Goal: Information Seeking & Learning: Learn about a topic

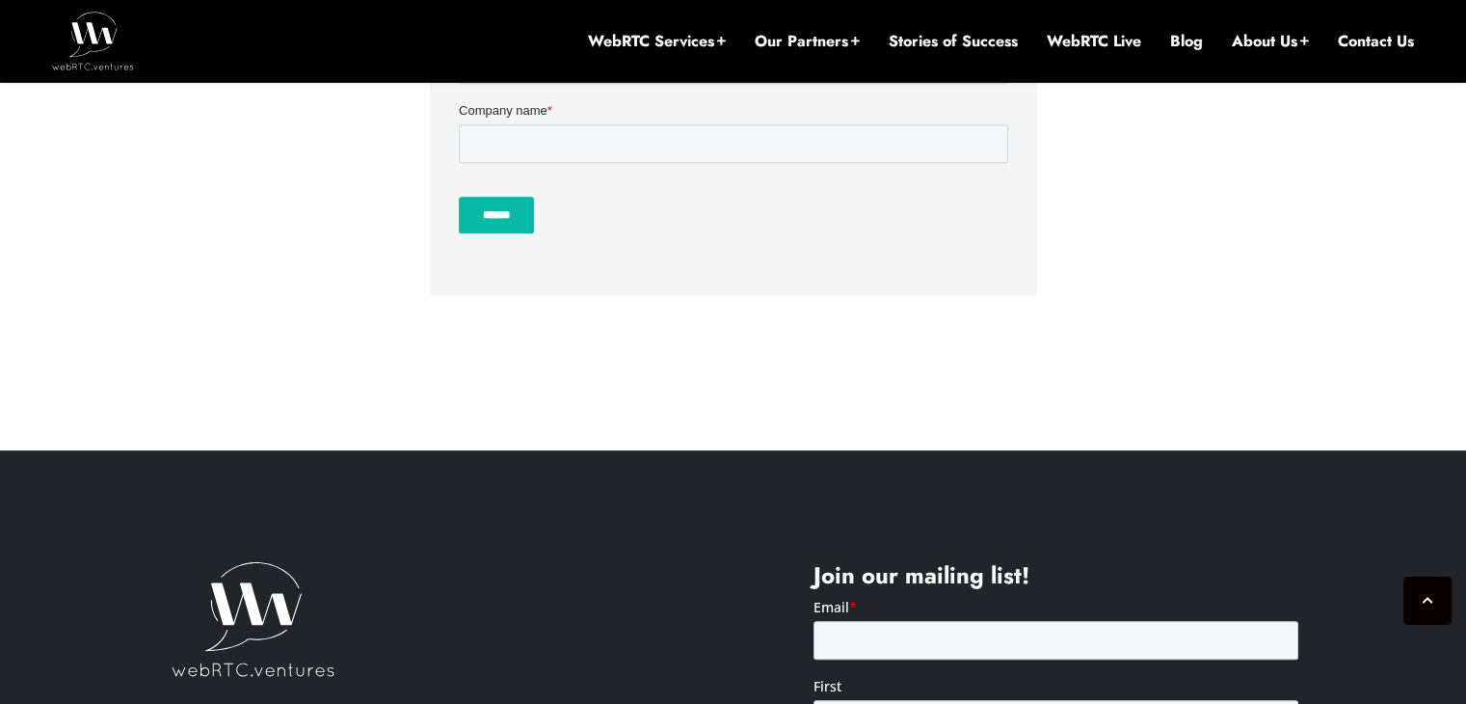
scroll to position [1078, 0]
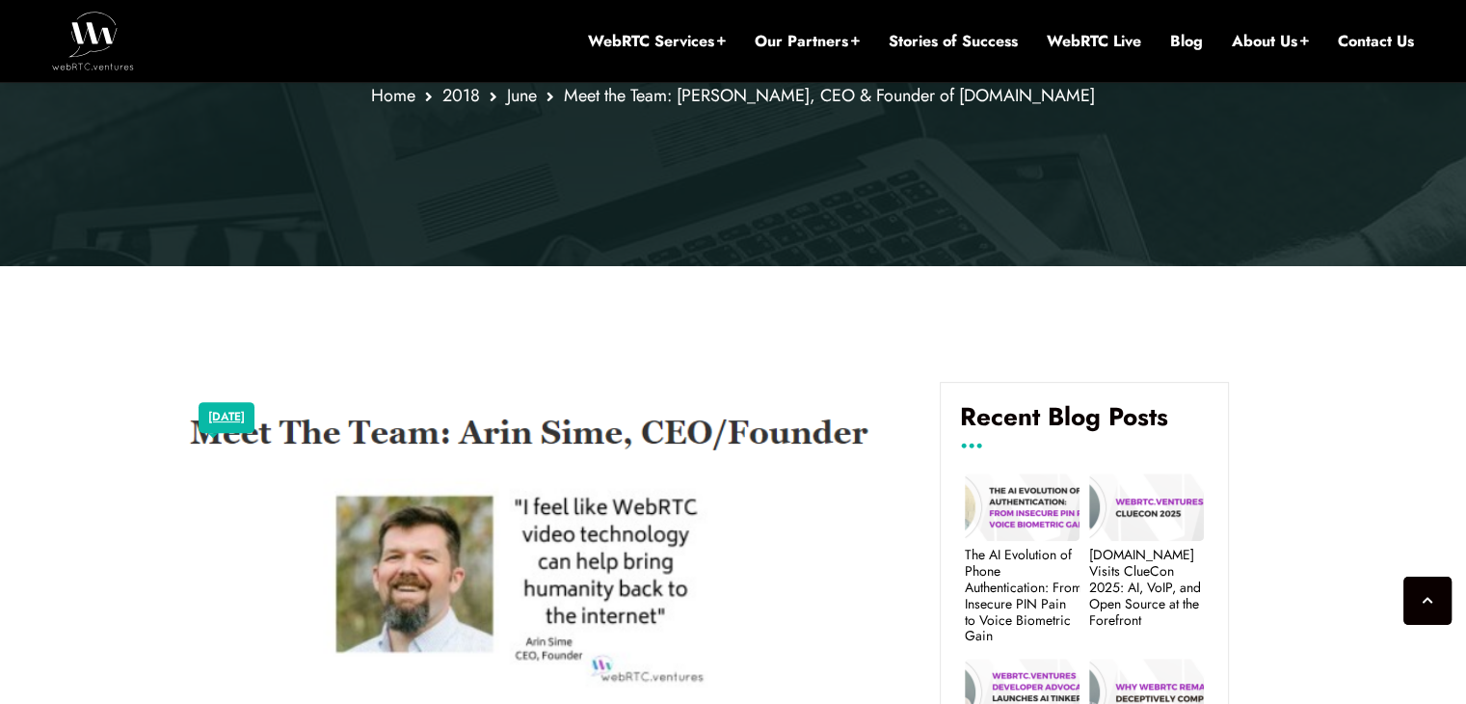
scroll to position [1015, 0]
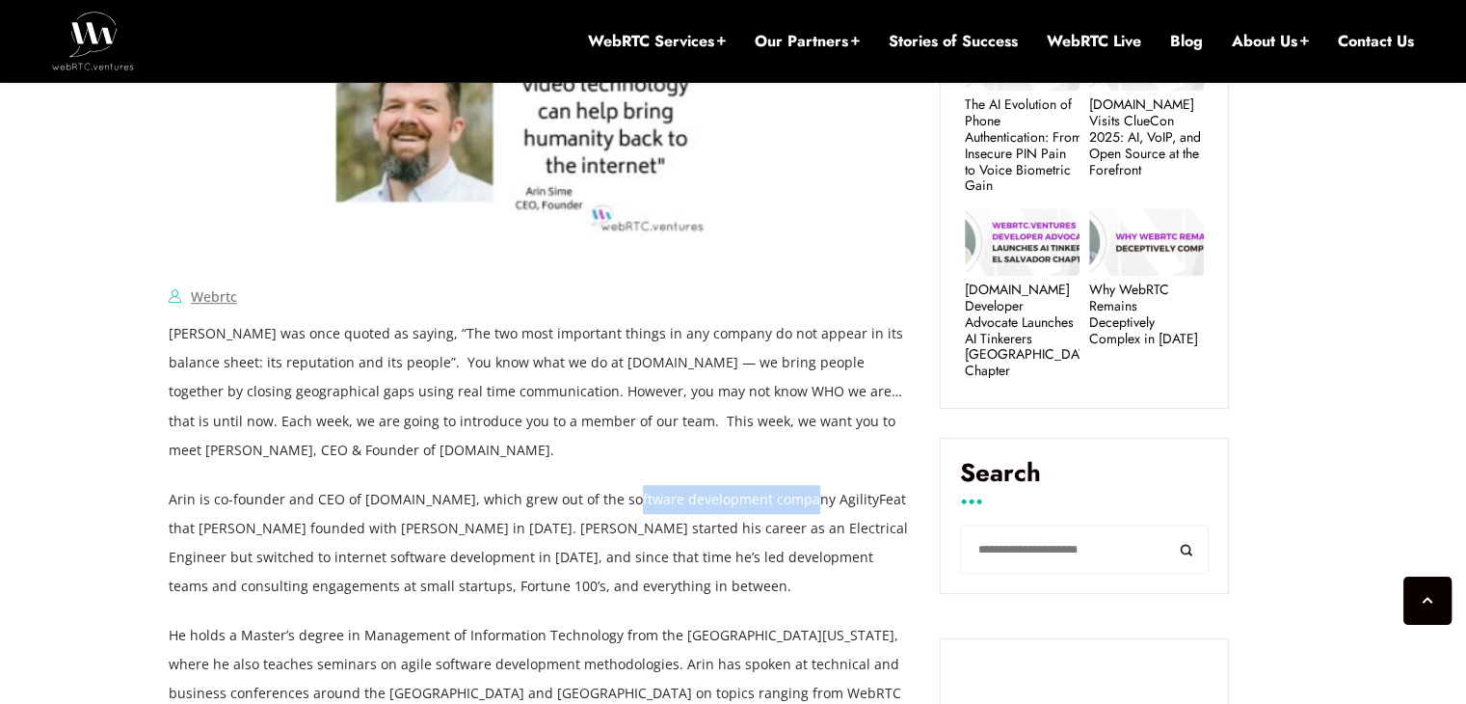
drag, startPoint x: 619, startPoint y: 413, endPoint x: 791, endPoint y: 429, distance: 173.2
click at [791, 485] on p "Arin is co-founder and CEO of [DOMAIN_NAME], which grew out of the software dev…" at bounding box center [540, 543] width 742 height 116
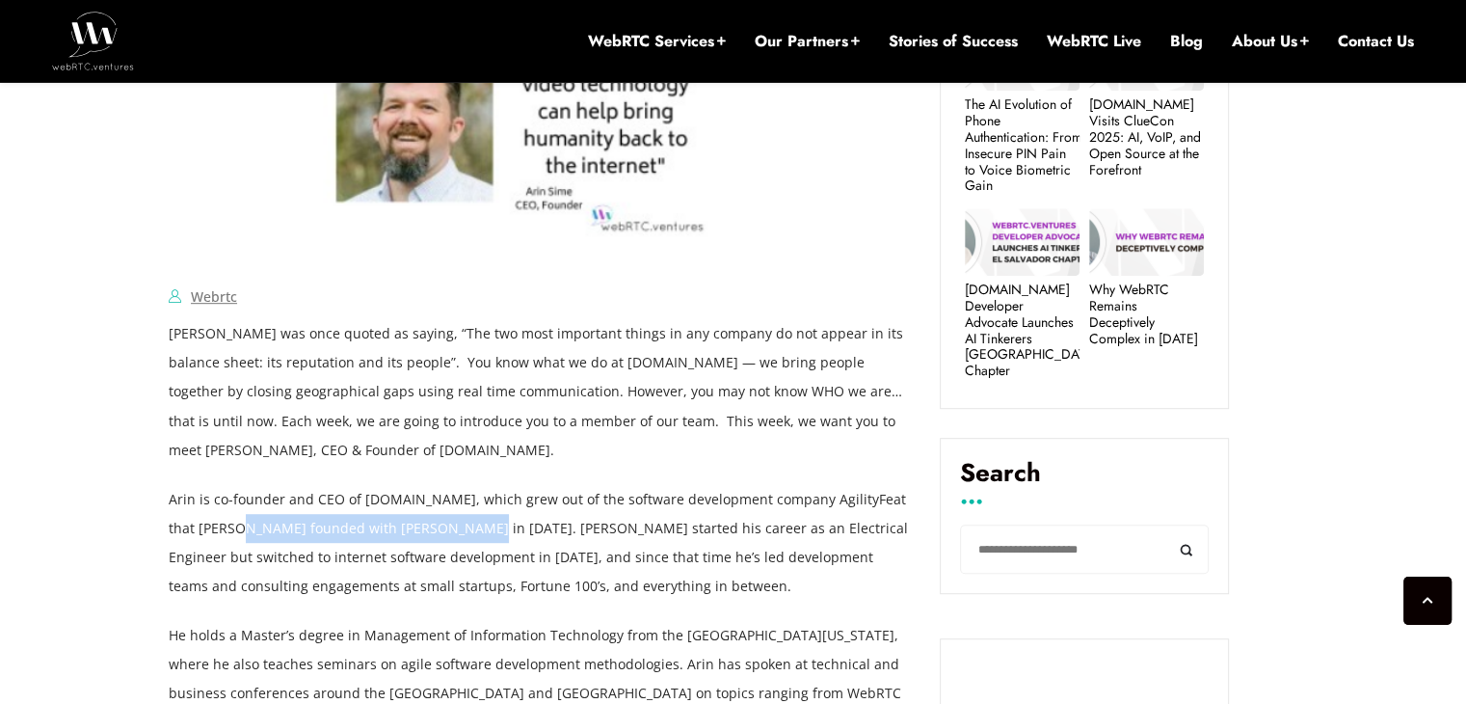
drag, startPoint x: 220, startPoint y: 451, endPoint x: 438, endPoint y: 442, distance: 218.0
click at [438, 485] on p "Arin is co-founder and CEO of WebRTC.ventures, which grew out of the software d…" at bounding box center [540, 543] width 742 height 116
drag, startPoint x: 452, startPoint y: 477, endPoint x: 507, endPoint y: 478, distance: 54.9
click at [507, 485] on p "Arin is co-founder and CEO of WebRTC.ventures, which grew out of the software d…" at bounding box center [540, 543] width 742 height 116
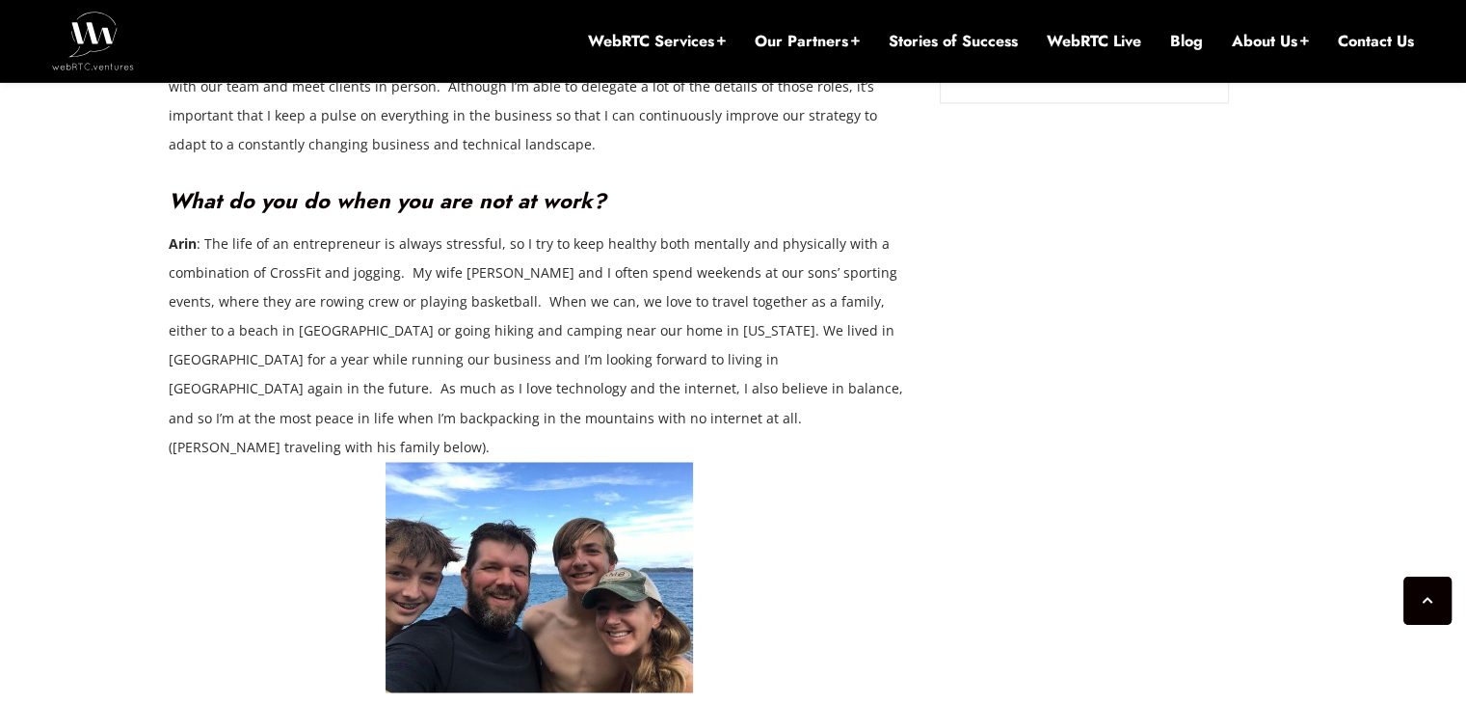
scroll to position [2864, 0]
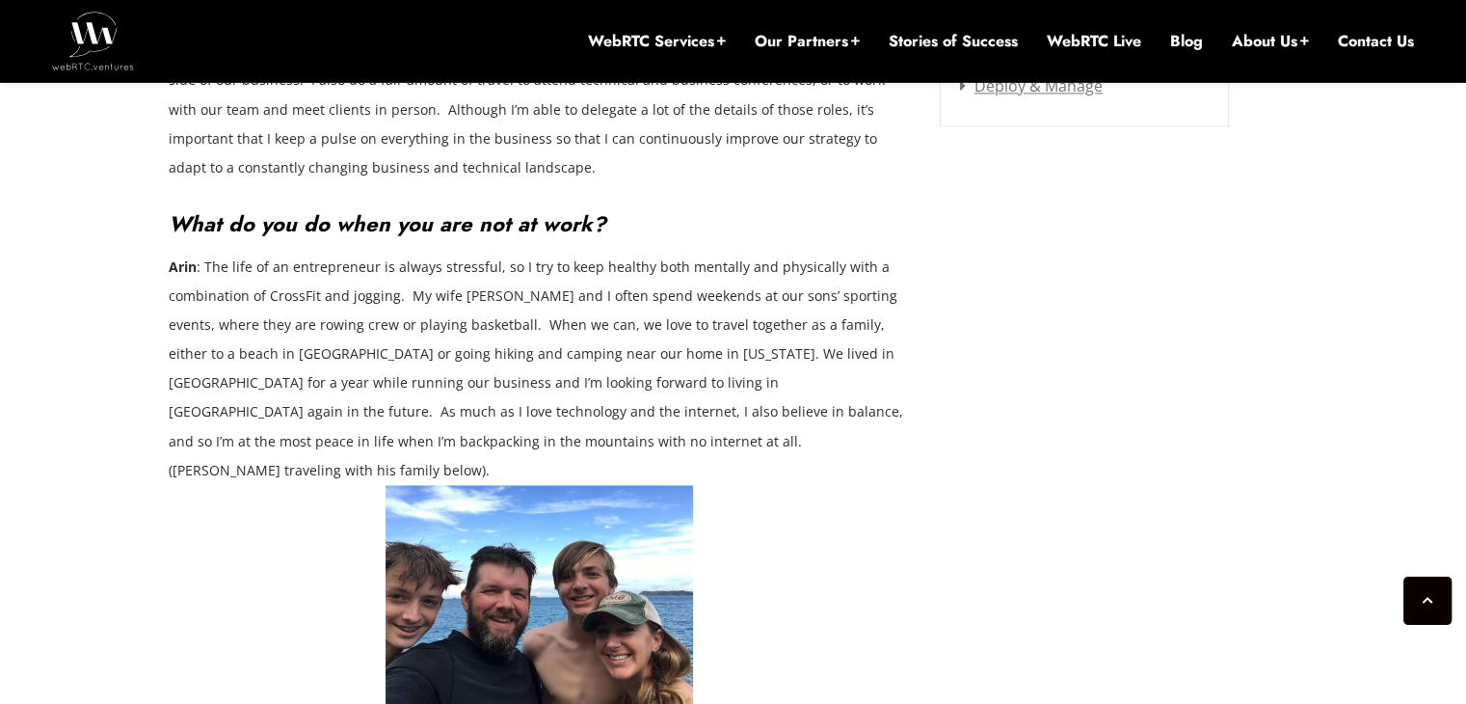
click at [571, 485] on img at bounding box center [539, 600] width 307 height 230
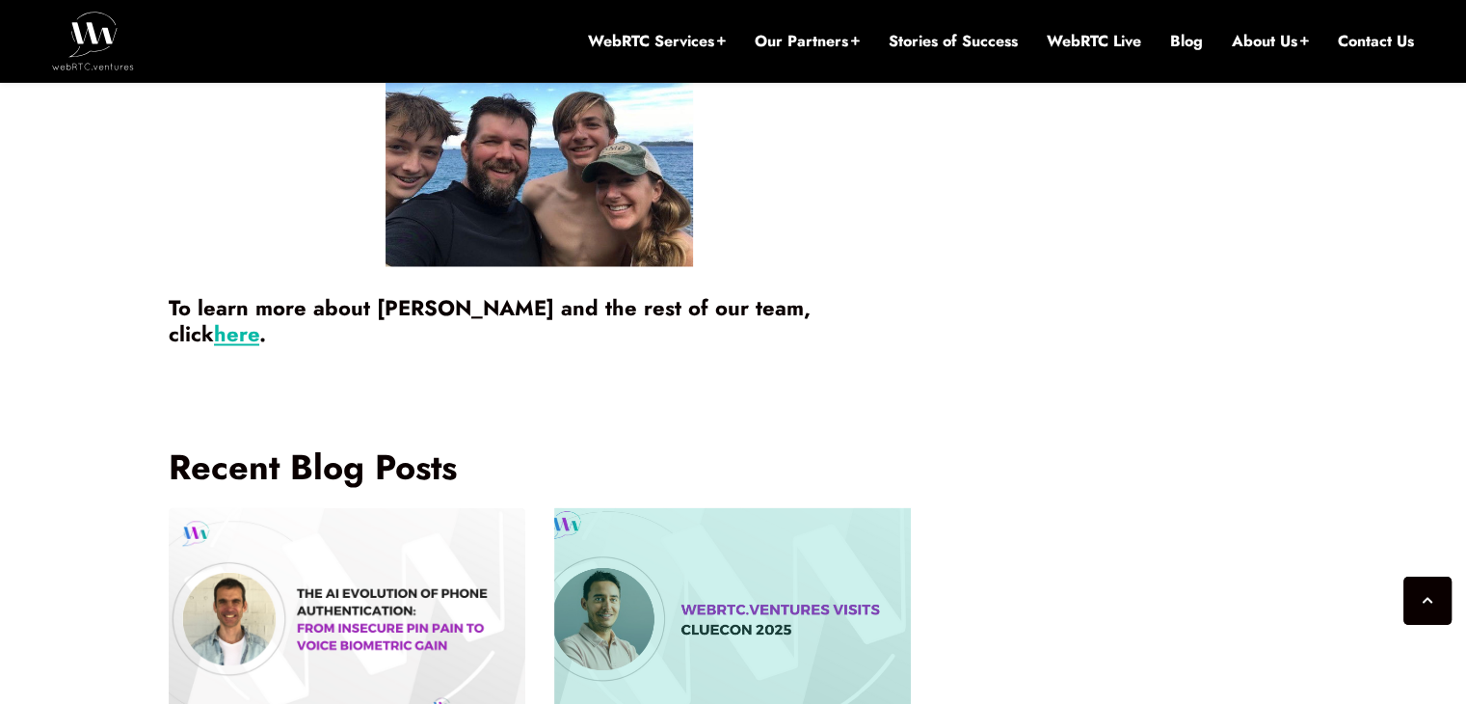
scroll to position [3764, 0]
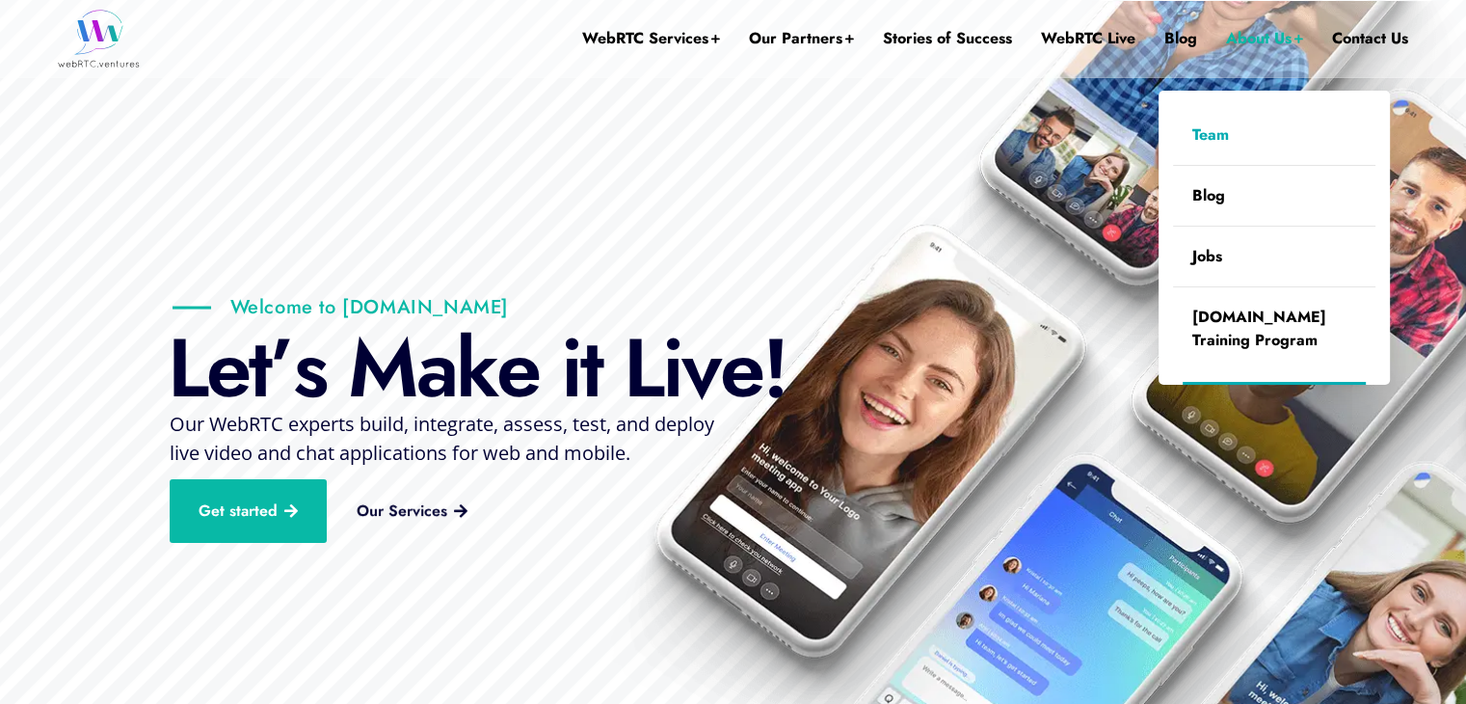
click at [1211, 140] on link "Team" at bounding box center [1274, 135] width 202 height 60
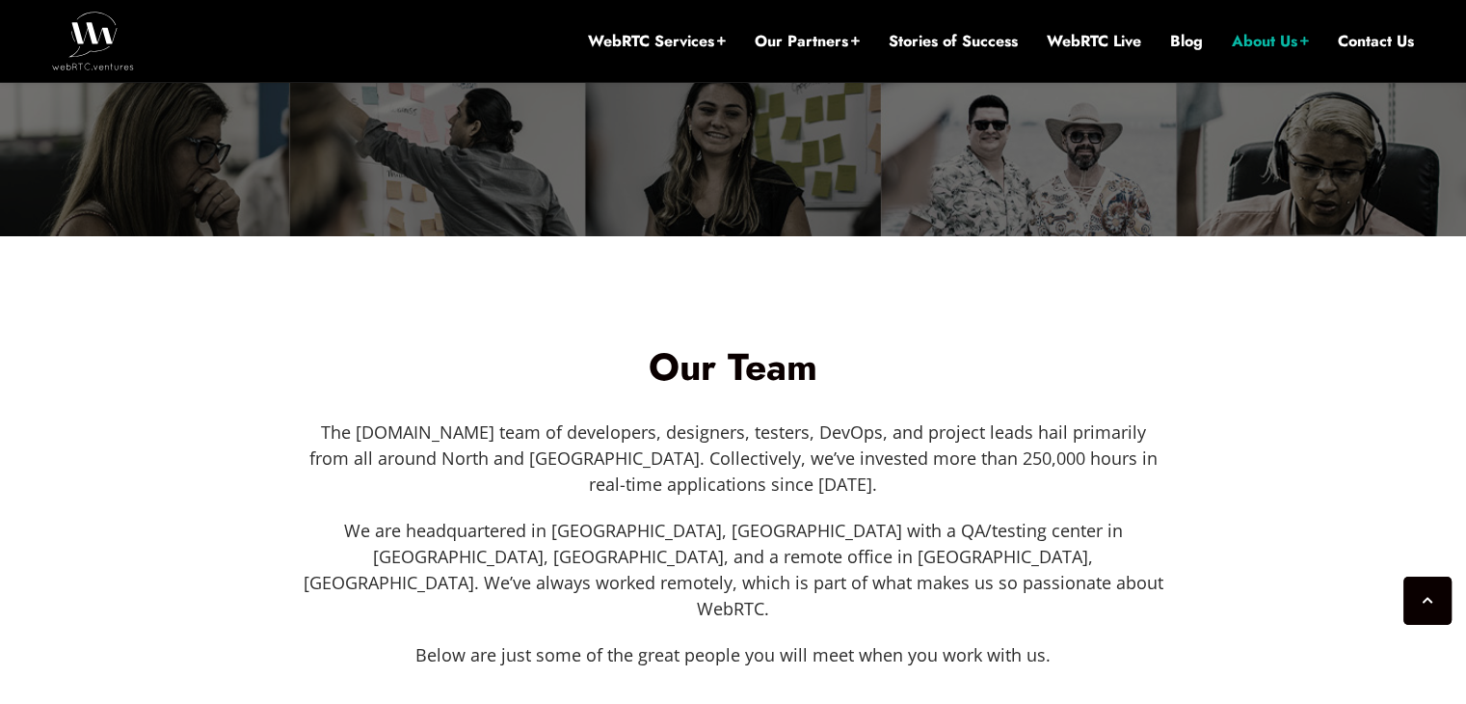
scroll to position [565, 0]
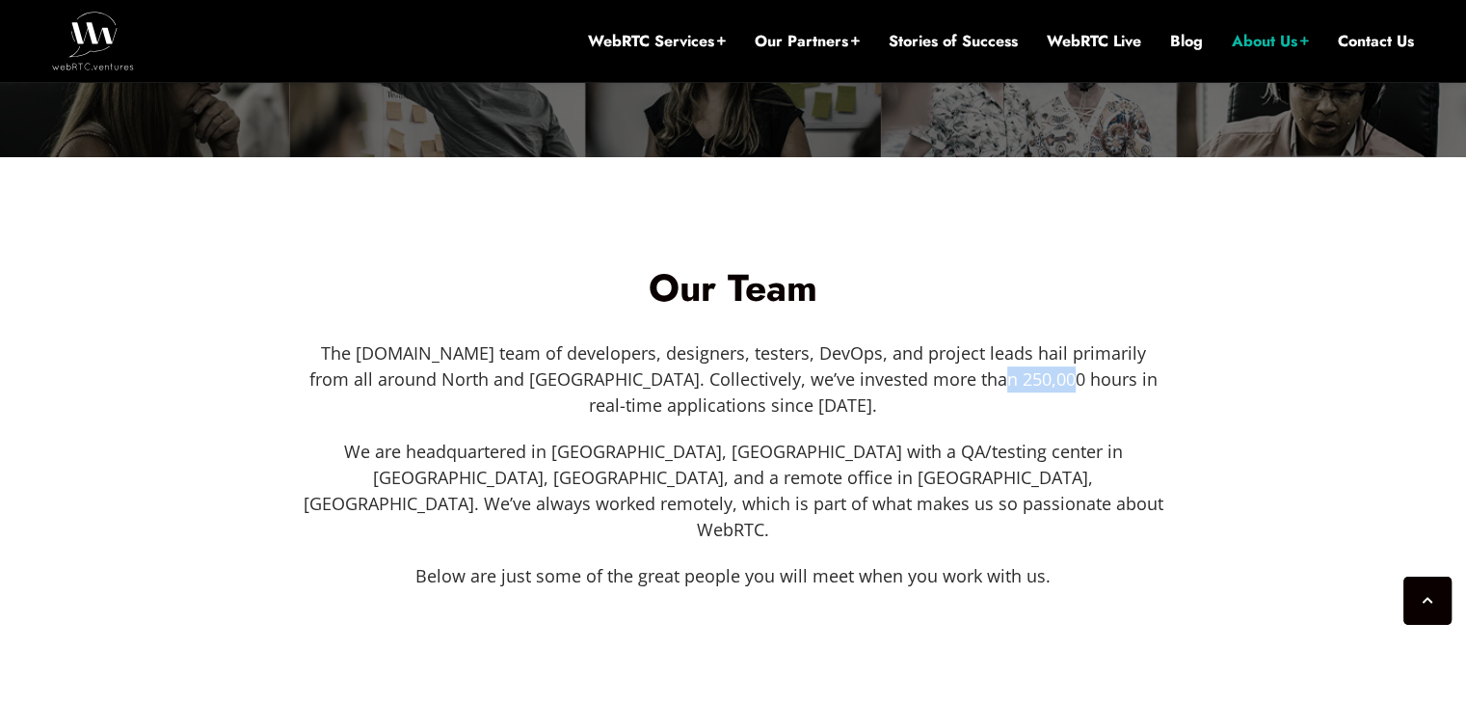
drag, startPoint x: 974, startPoint y: 380, endPoint x: 1016, endPoint y: 375, distance: 41.7
click at [1040, 368] on p "The [DOMAIN_NAME] team of developers, designers, testers, DevOps, and project l…" at bounding box center [734, 379] width 864 height 78
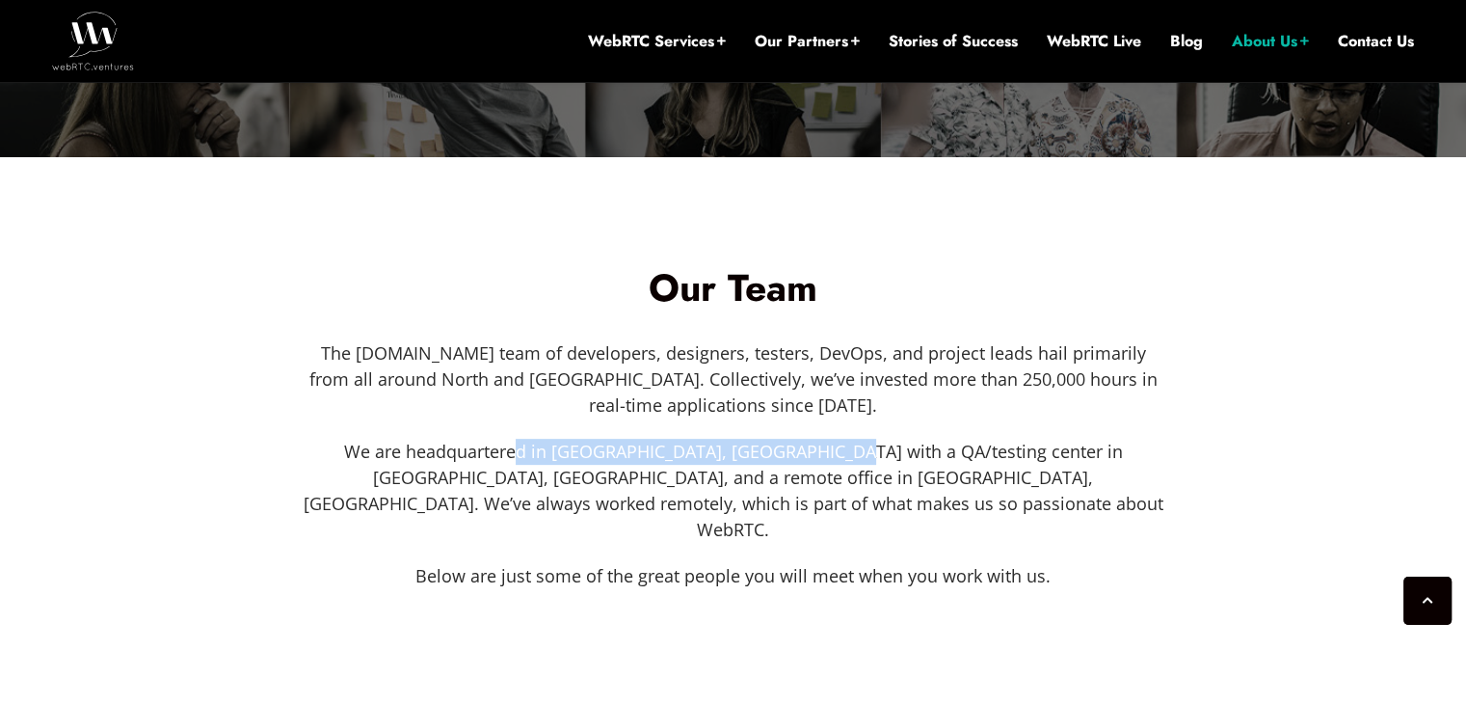
drag, startPoint x: 544, startPoint y: 448, endPoint x: 795, endPoint y: 445, distance: 251.6
click at [795, 445] on p "We are headquartered in [GEOGRAPHIC_DATA], [GEOGRAPHIC_DATA] with a QA/testing …" at bounding box center [734, 491] width 864 height 104
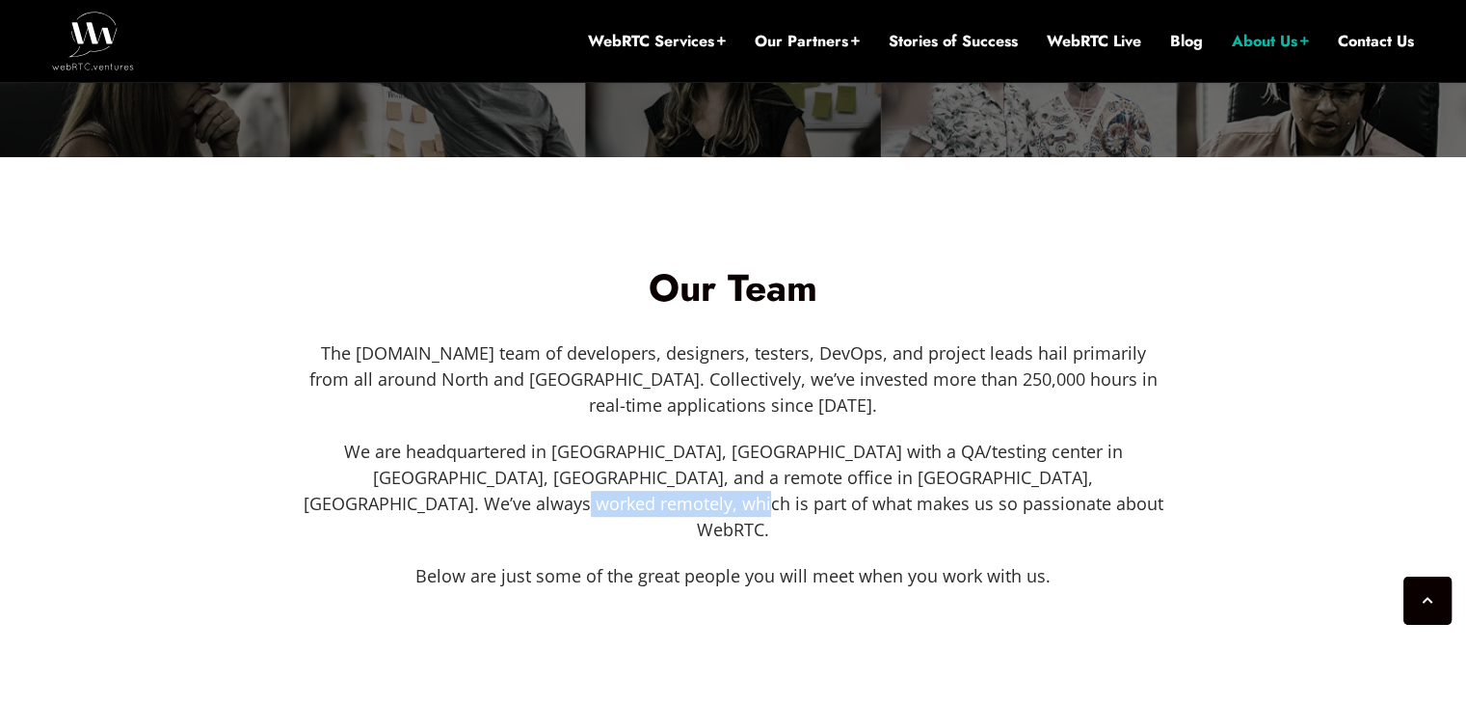
drag, startPoint x: 654, startPoint y: 495, endPoint x: 837, endPoint y: 494, distance: 182.2
click at [837, 494] on p "We are headquartered in [GEOGRAPHIC_DATA], [GEOGRAPHIC_DATA] with a QA/testing …" at bounding box center [734, 491] width 864 height 104
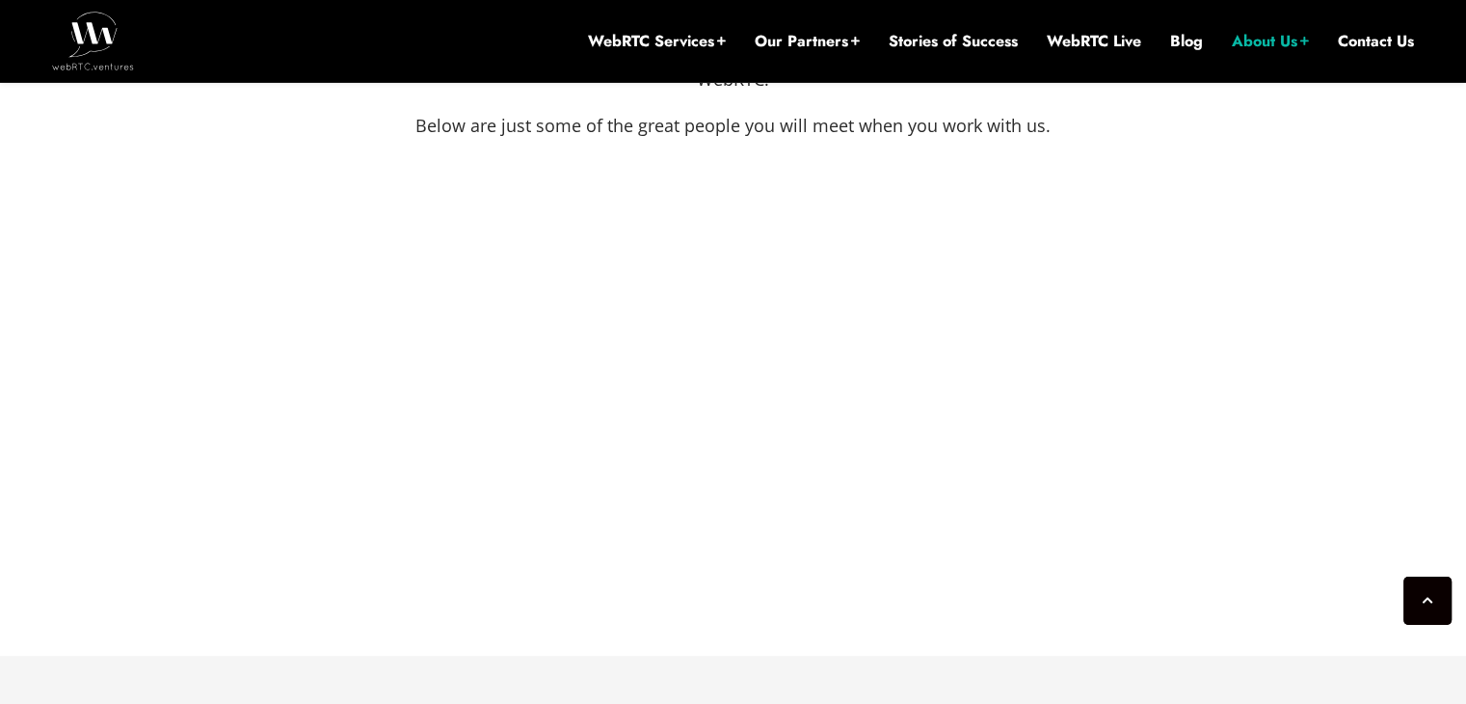
scroll to position [1465, 0]
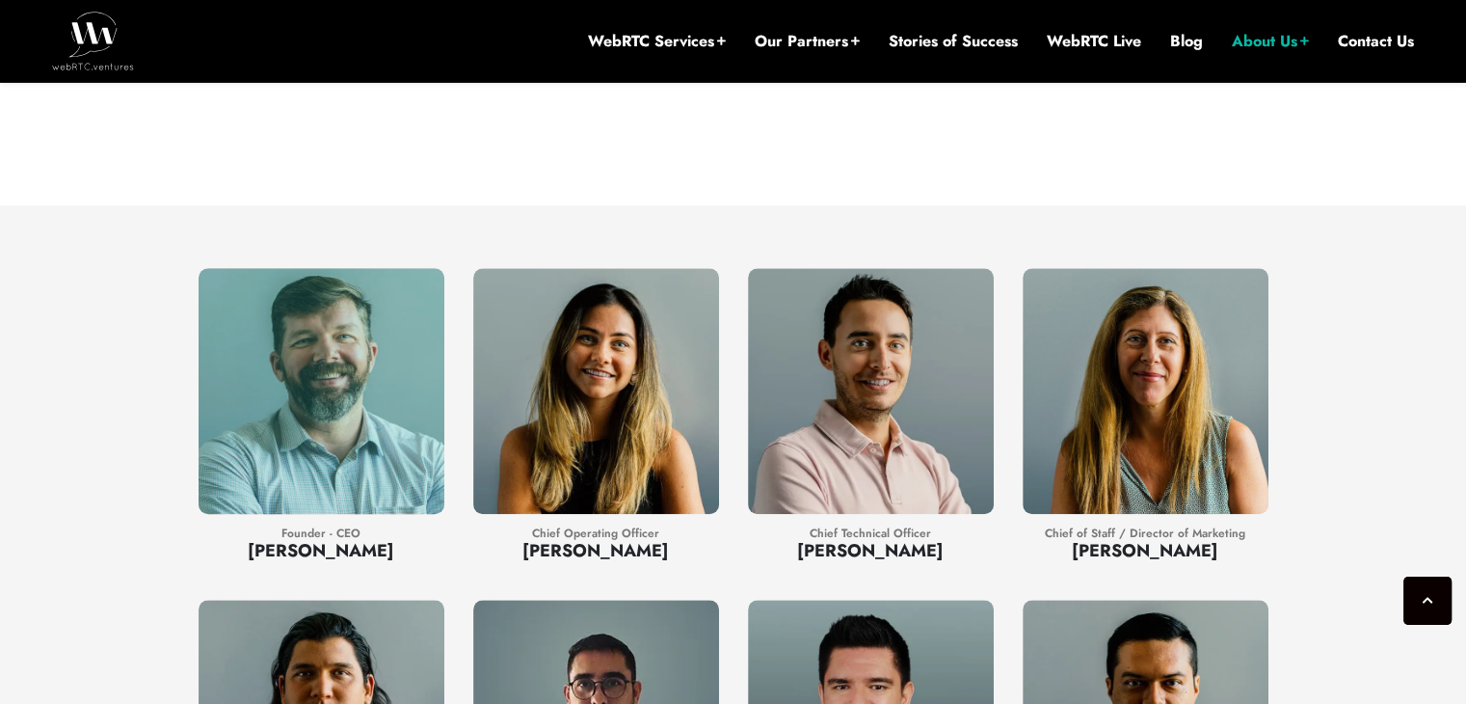
click at [317, 400] on div at bounding box center [322, 391] width 246 height 246
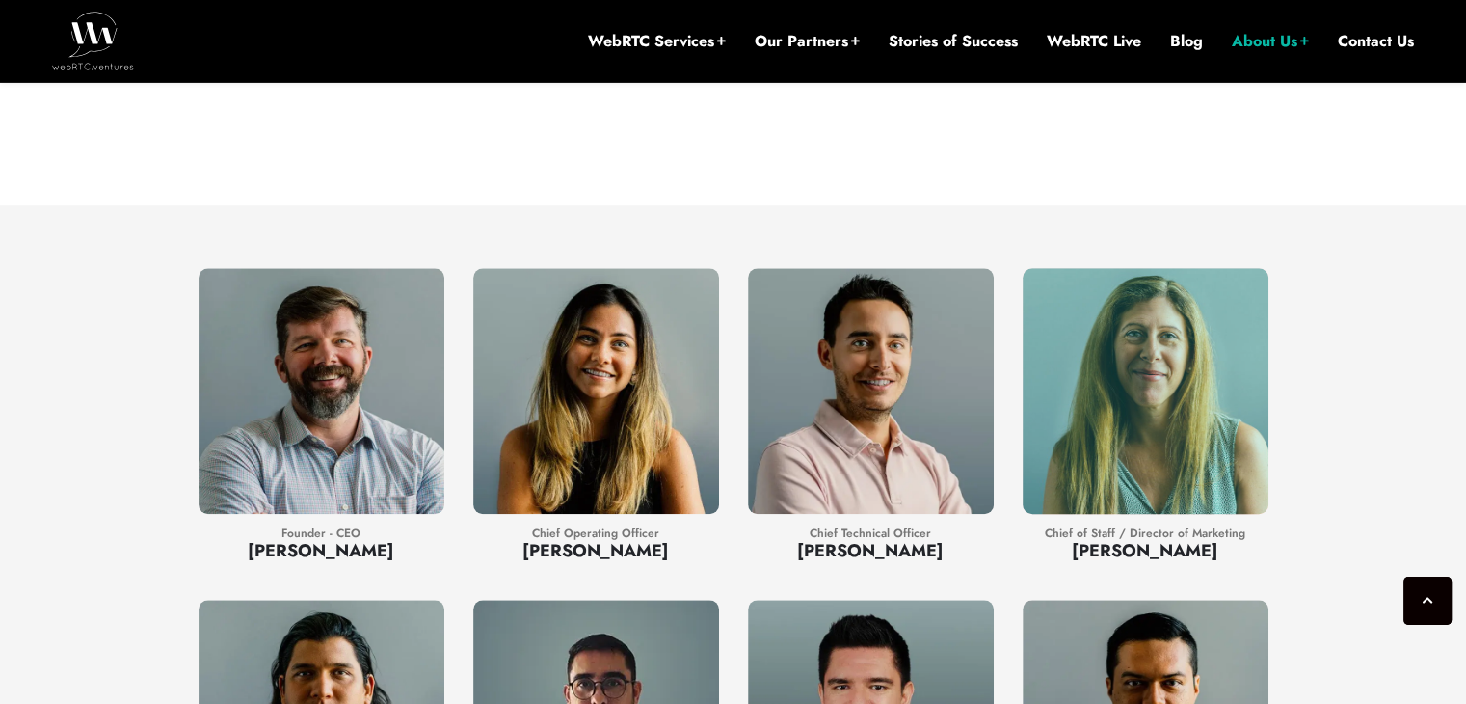
click at [1136, 394] on div at bounding box center [1146, 391] width 246 height 246
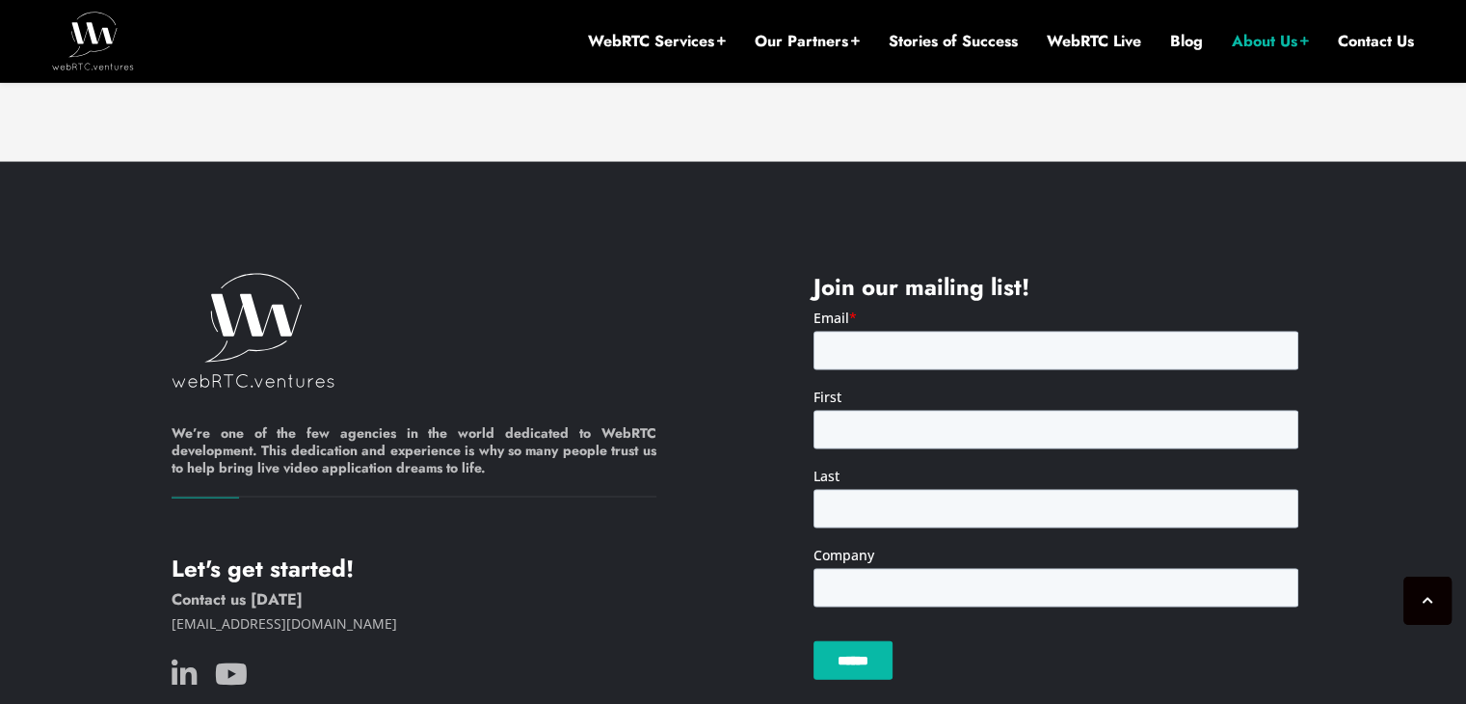
scroll to position [4037, 0]
